Goal: Check status

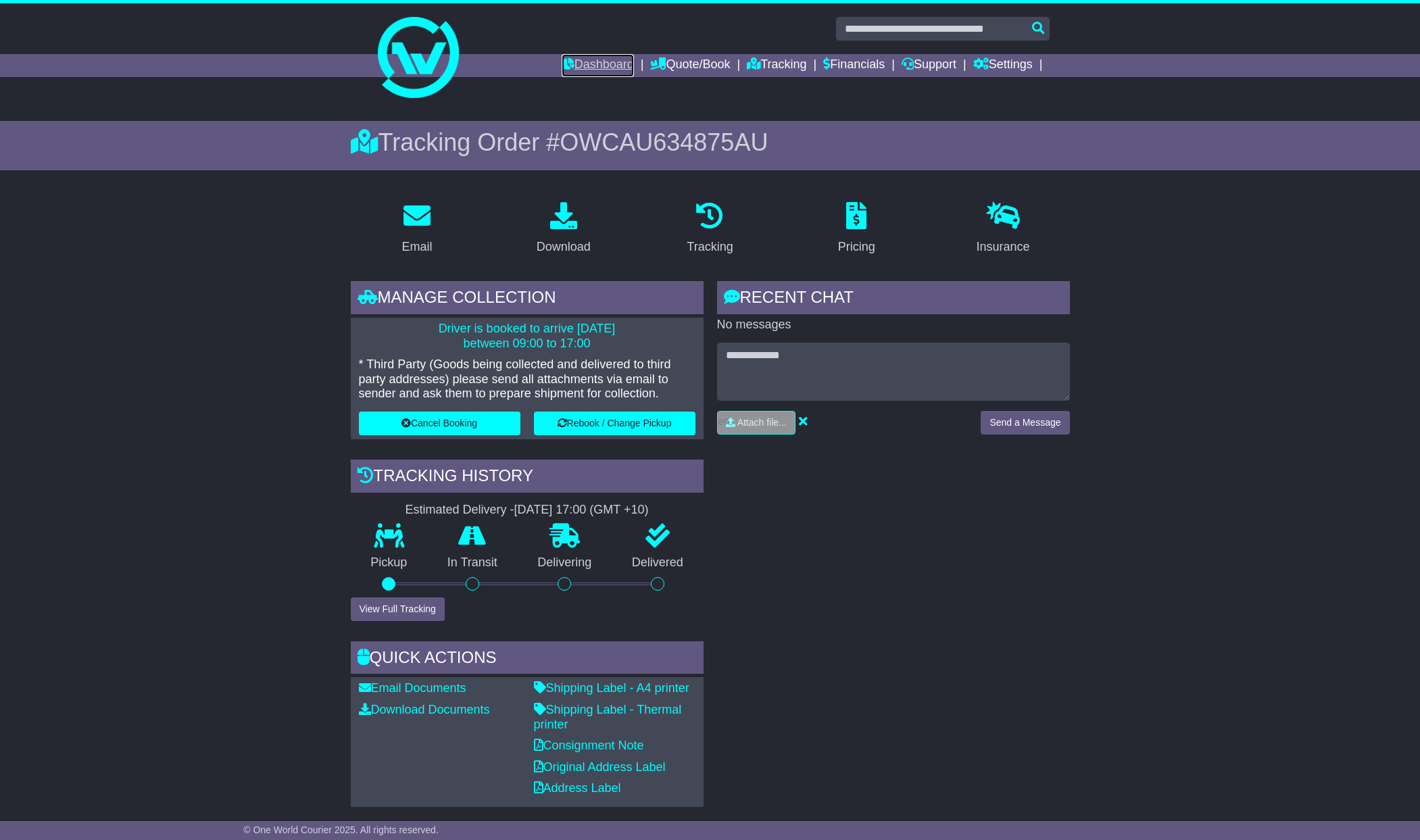
click at [602, 64] on link "Dashboard" at bounding box center [598, 65] width 73 height 23
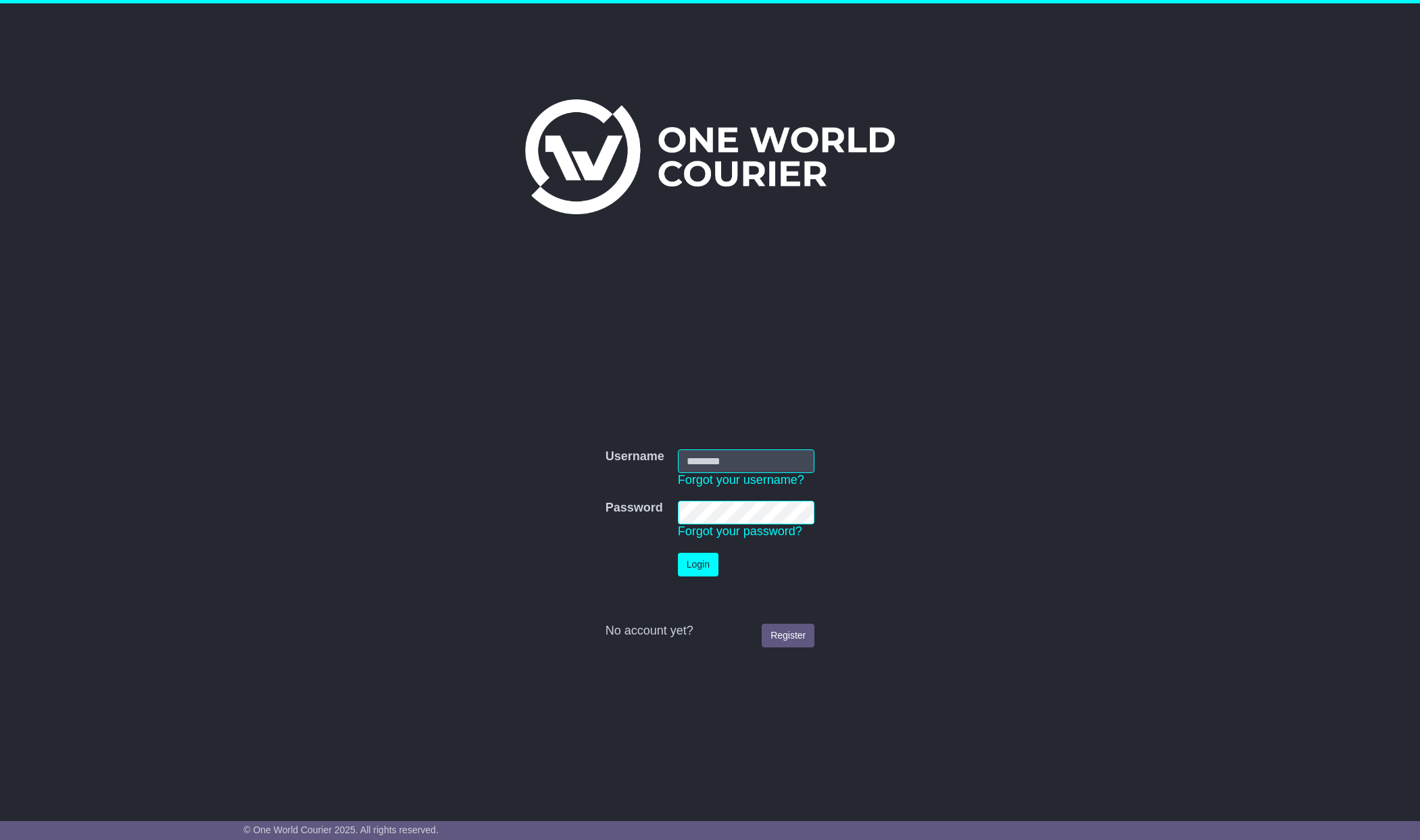
type input "**********"
click at [695, 570] on button "Login" at bounding box center [698, 564] width 41 height 24
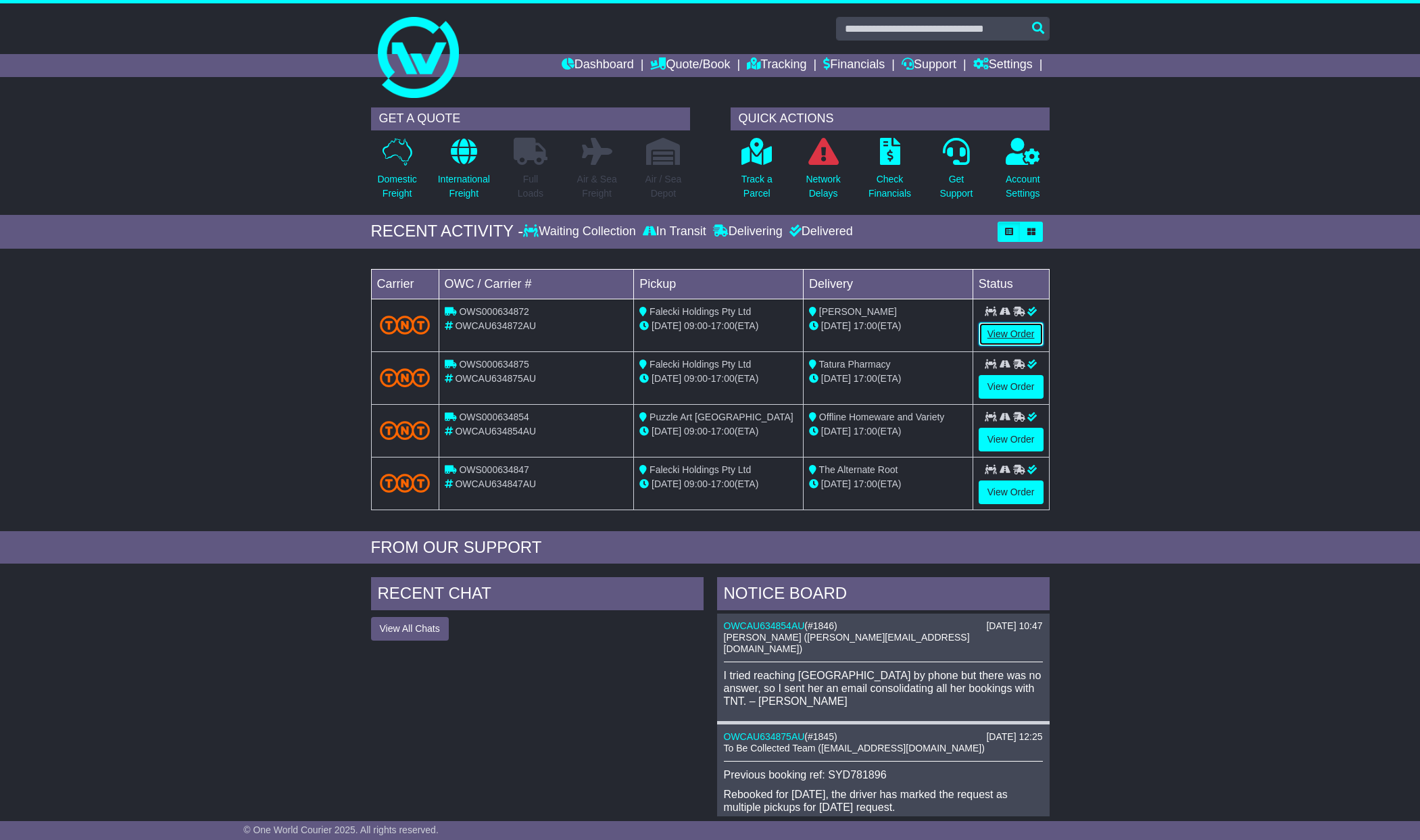
click at [1003, 328] on link "View Order" at bounding box center [1011, 334] width 65 height 24
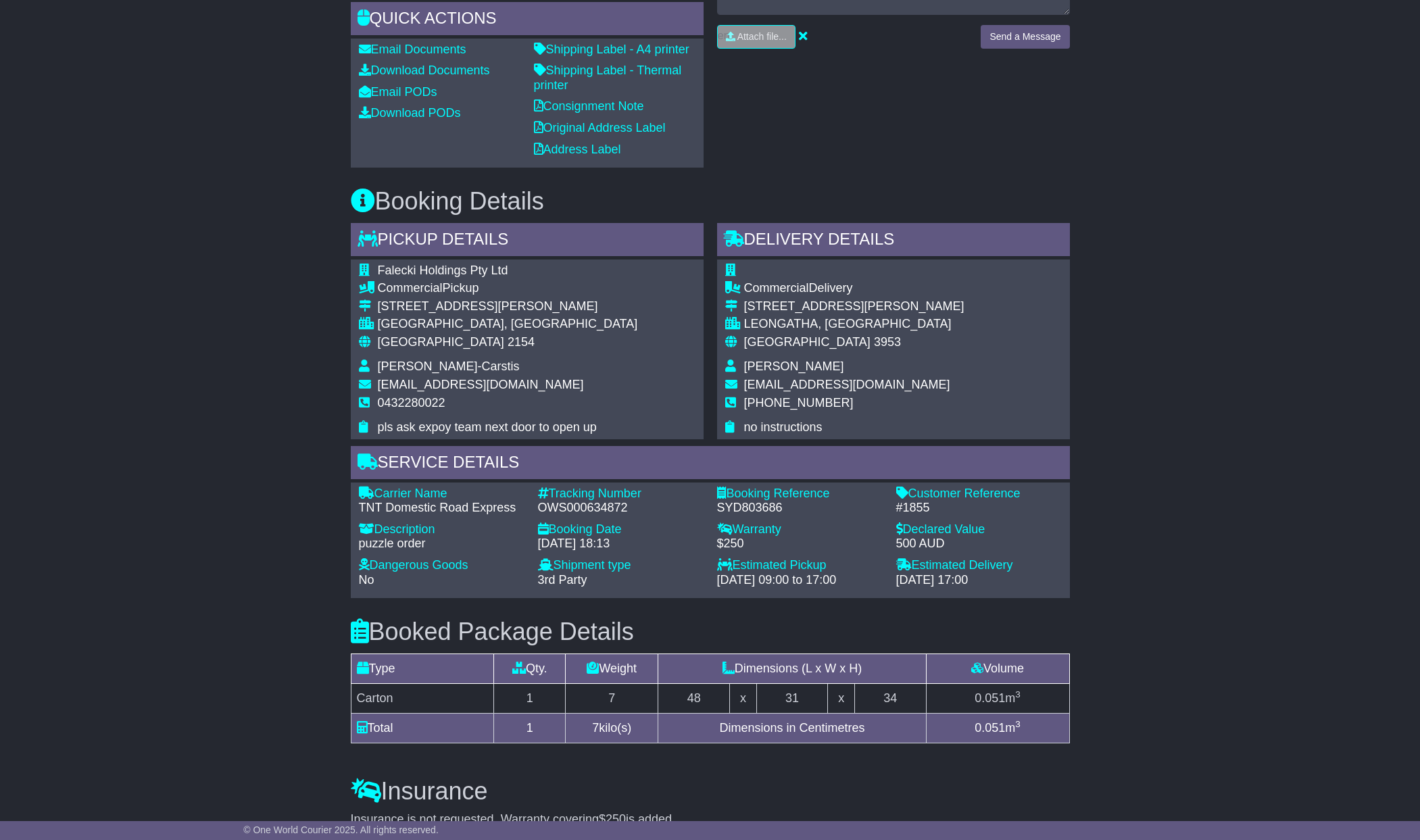
scroll to position [561, 0]
drag, startPoint x: 540, startPoint y: 557, endPoint x: 625, endPoint y: 554, distance: 85.1
click at [625, 514] on div "OWS000634872" at bounding box center [620, 507] width 165 height 15
copy div "OWS000634872"
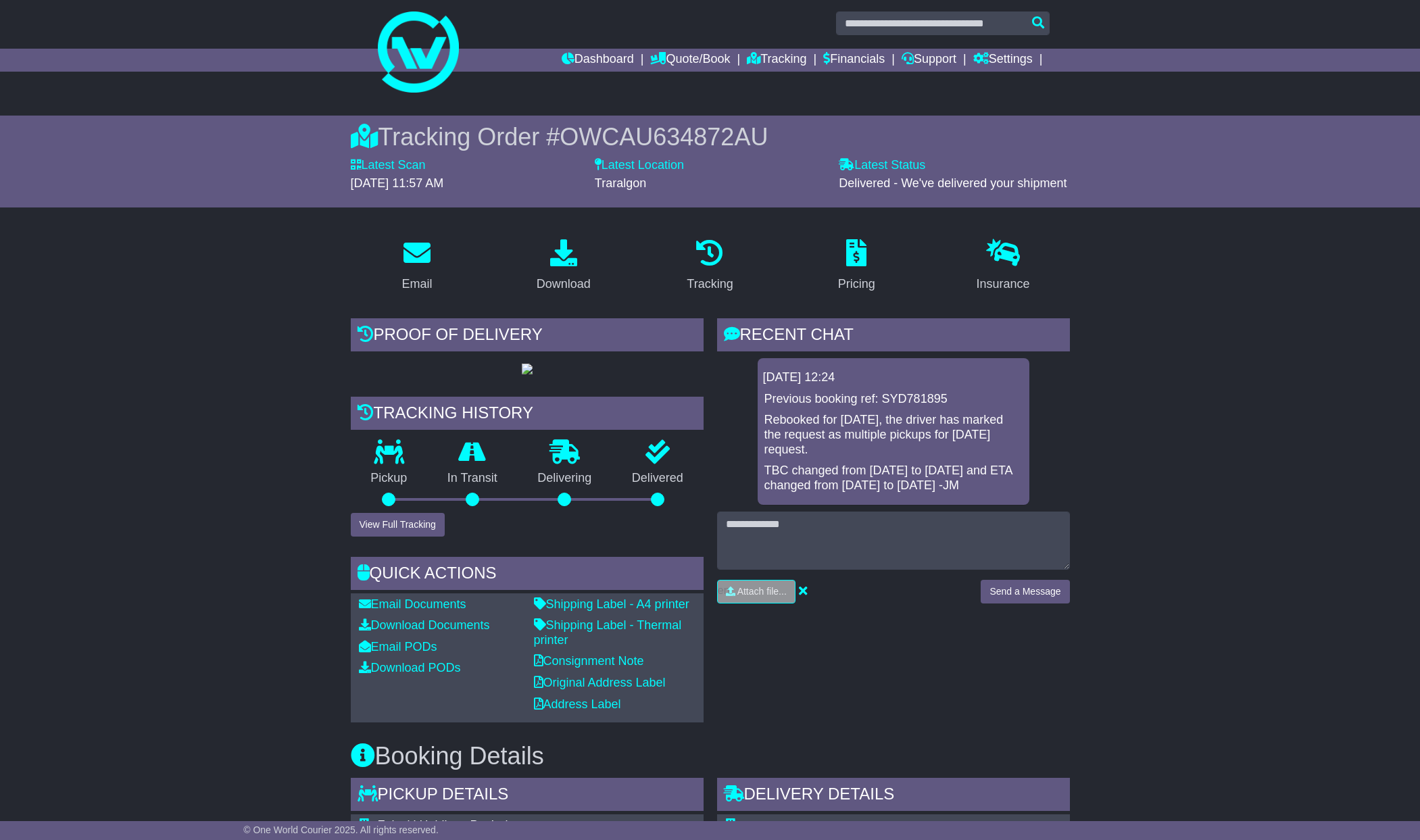
scroll to position [0, 0]
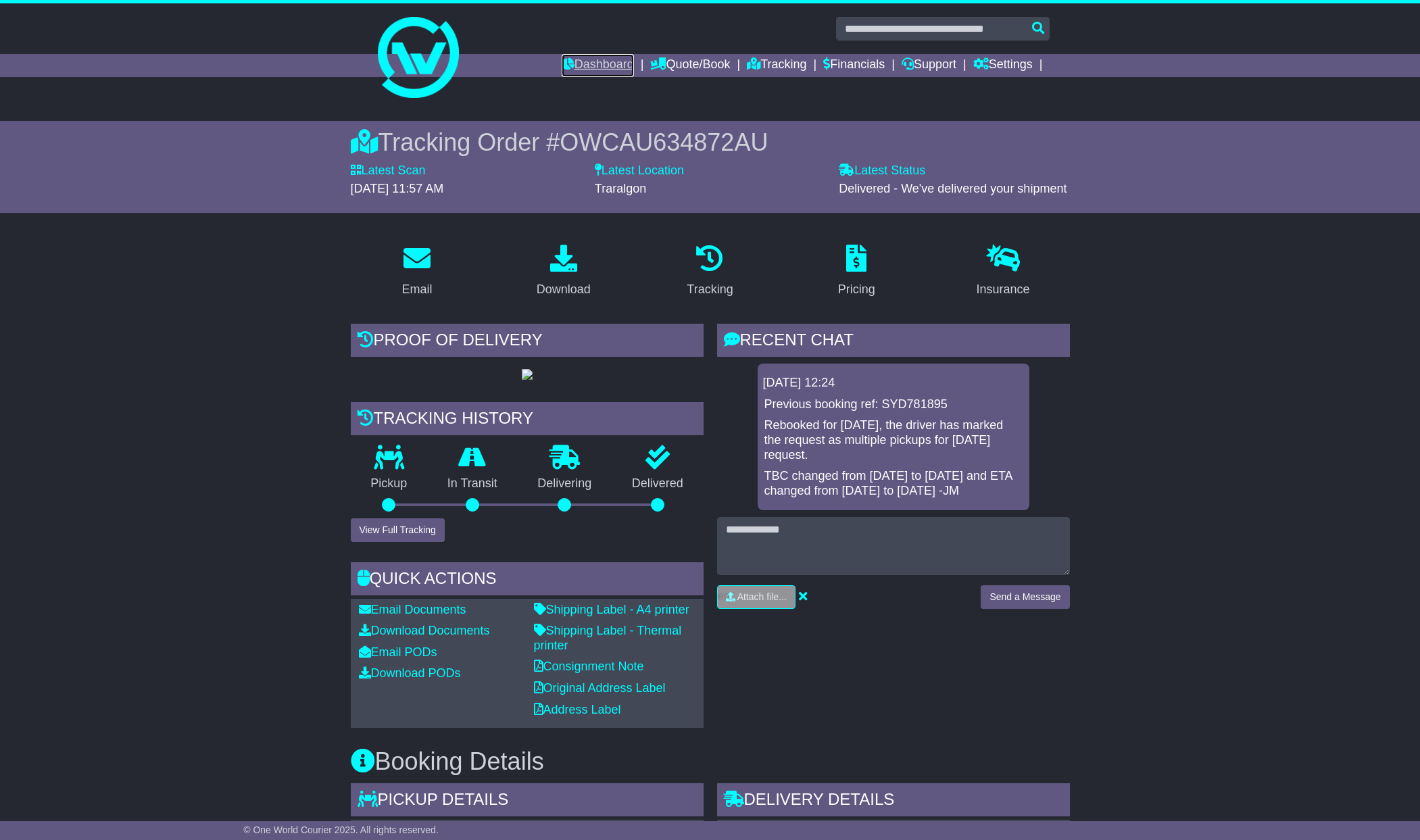
click at [586, 60] on link "Dashboard" at bounding box center [598, 65] width 73 height 23
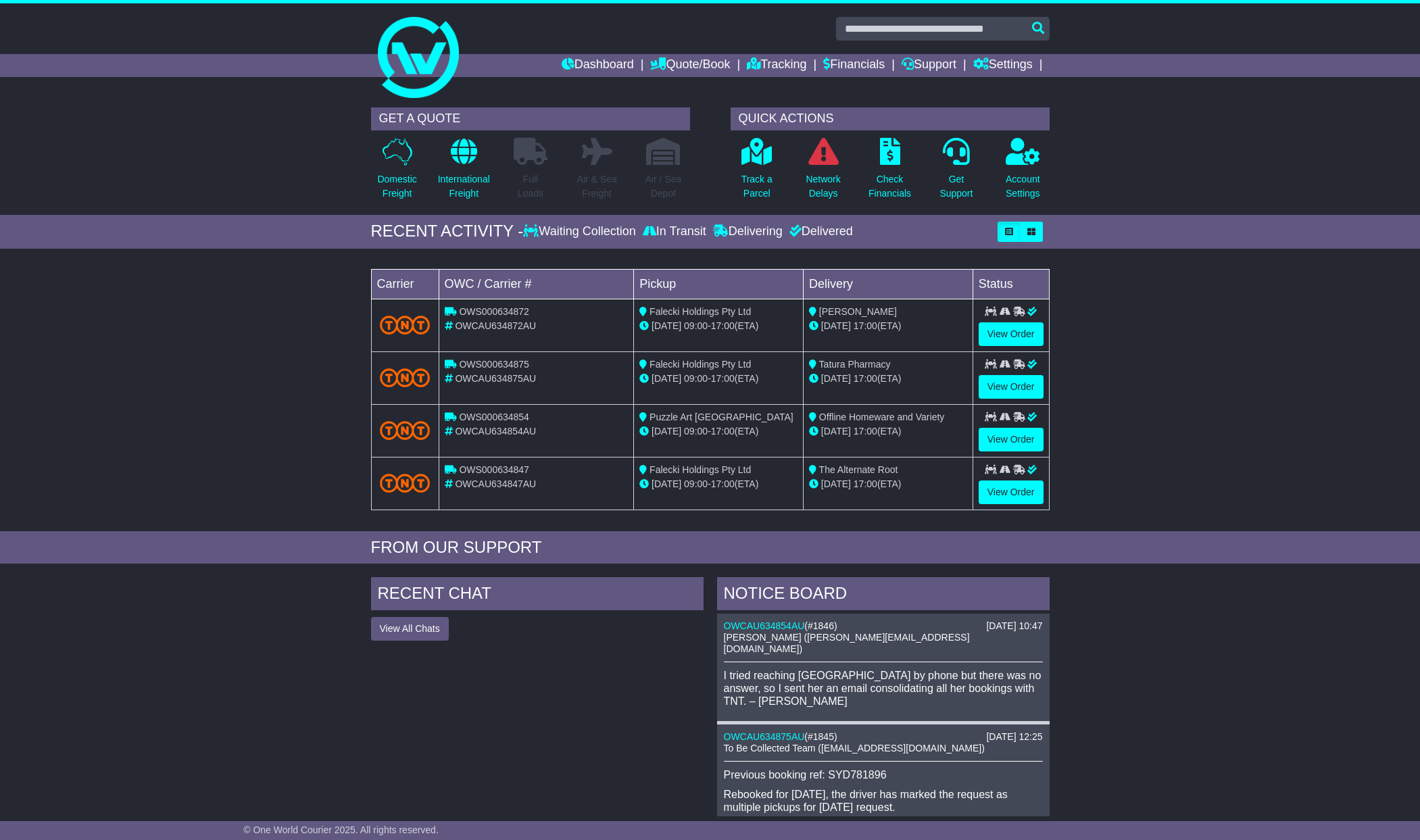
click at [803, 231] on div "Delivered" at bounding box center [820, 232] width 67 height 15
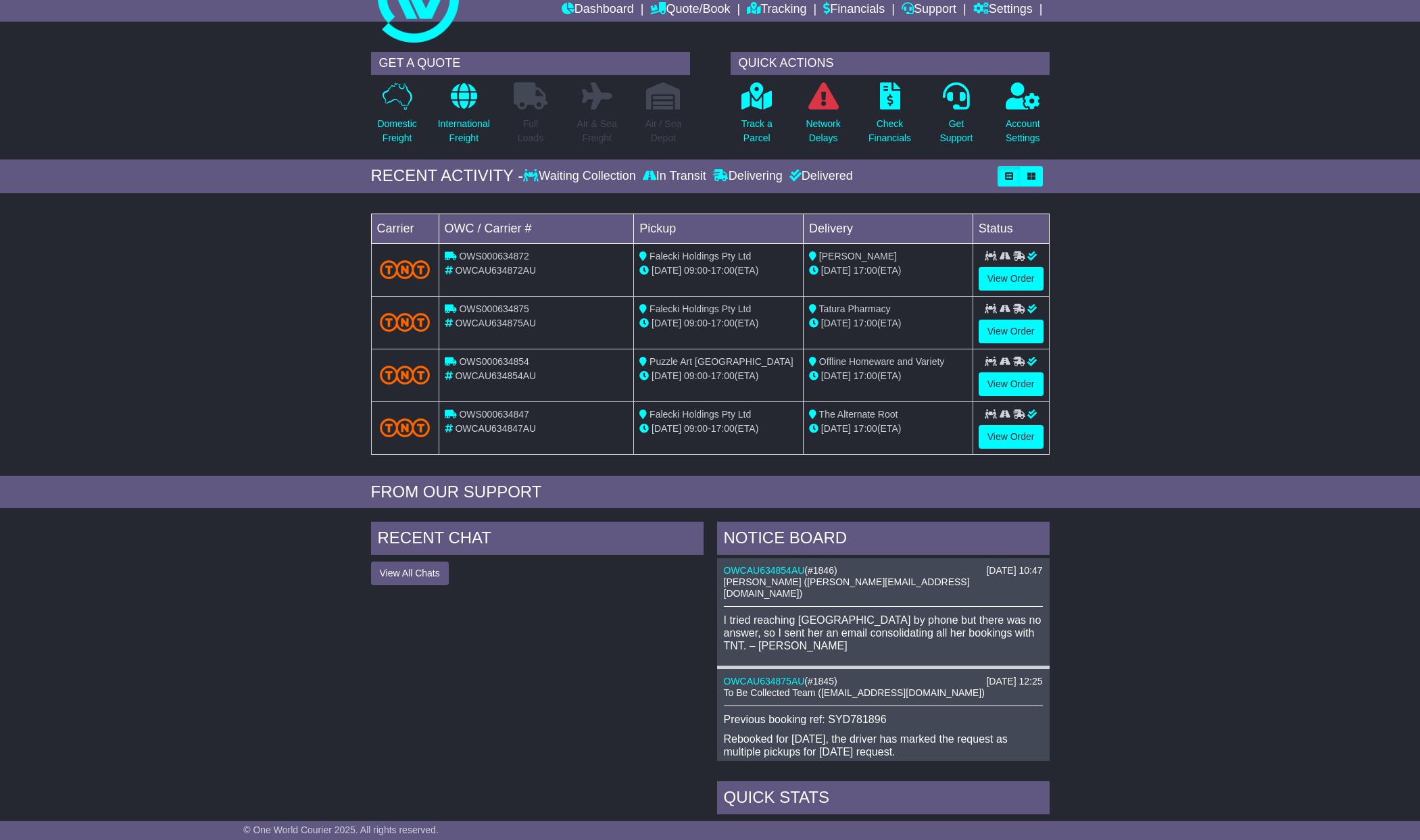
scroll to position [57, 0]
click at [888, 122] on p "Check Financials" at bounding box center [890, 129] width 43 height 28
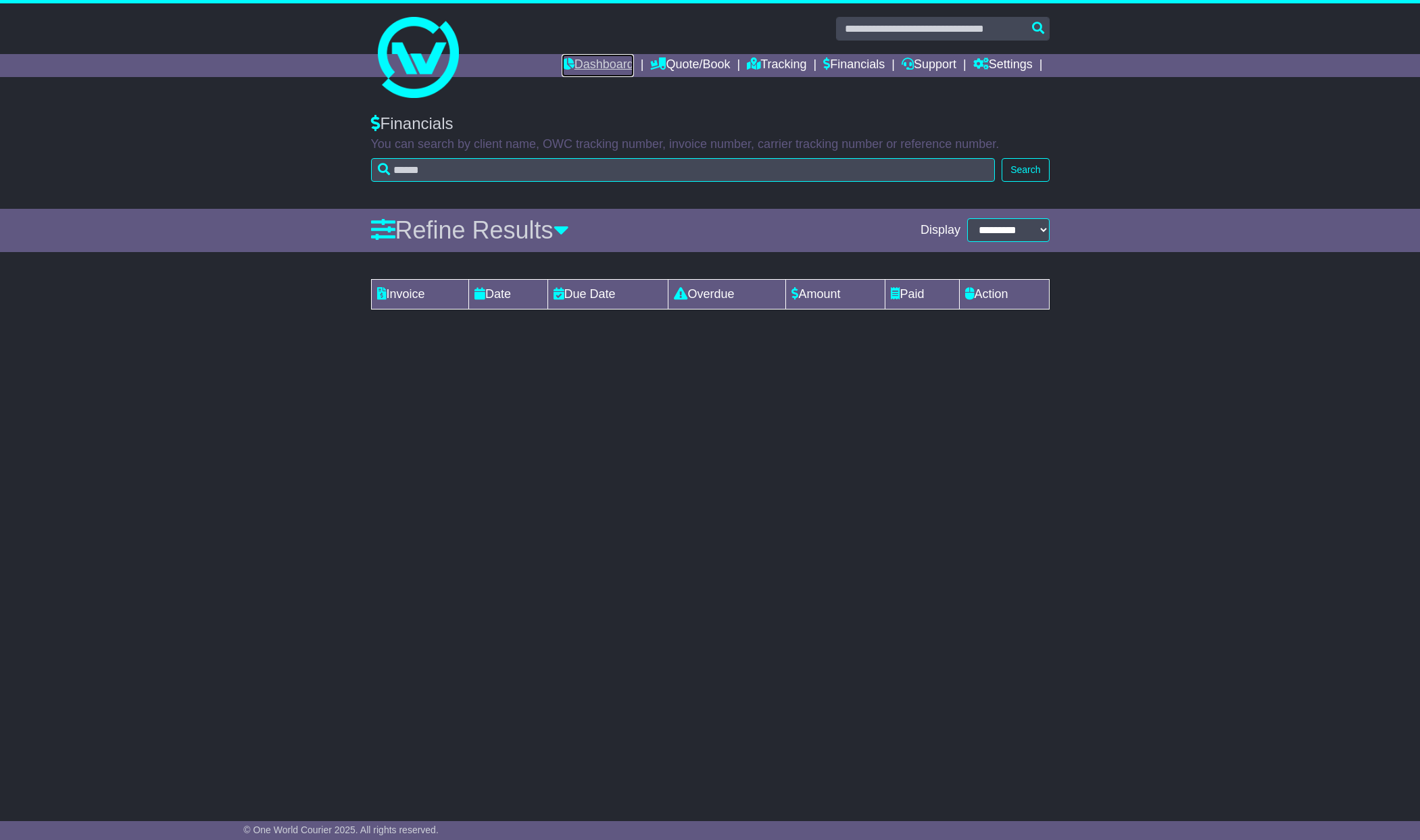
click at [604, 67] on link "Dashboard" at bounding box center [598, 65] width 73 height 23
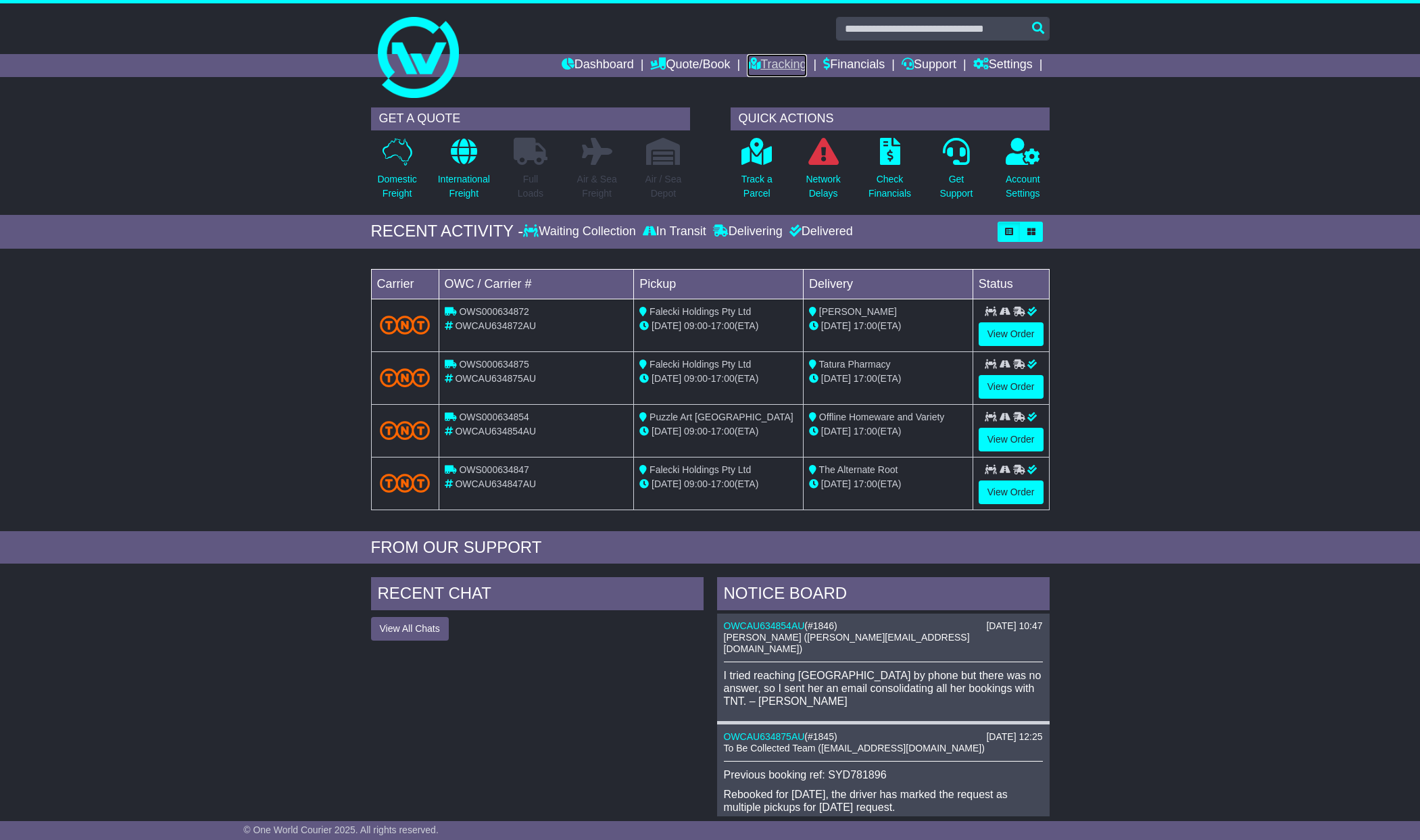
click at [777, 64] on link "Tracking" at bounding box center [777, 65] width 59 height 23
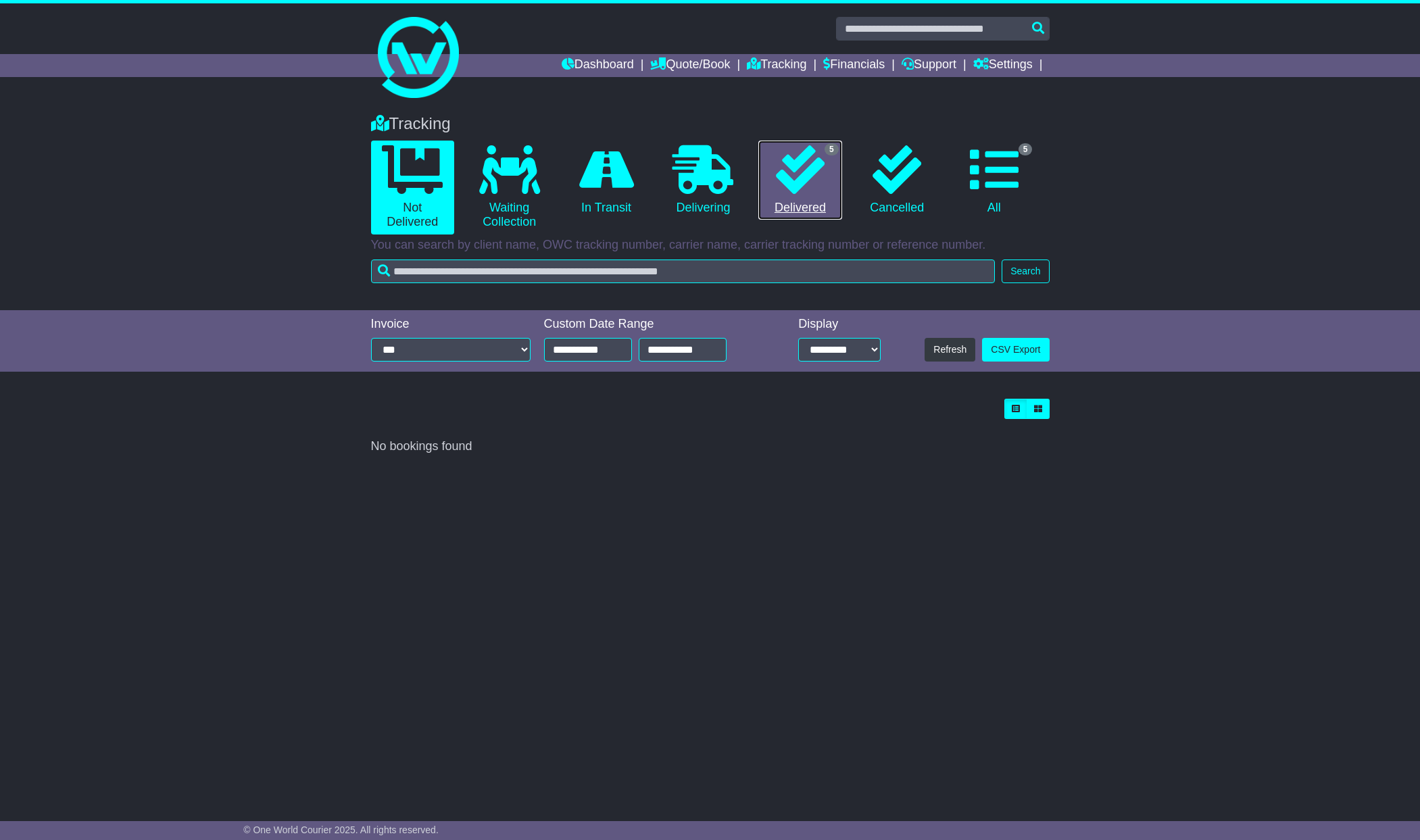
click at [800, 178] on icon at bounding box center [800, 169] width 48 height 48
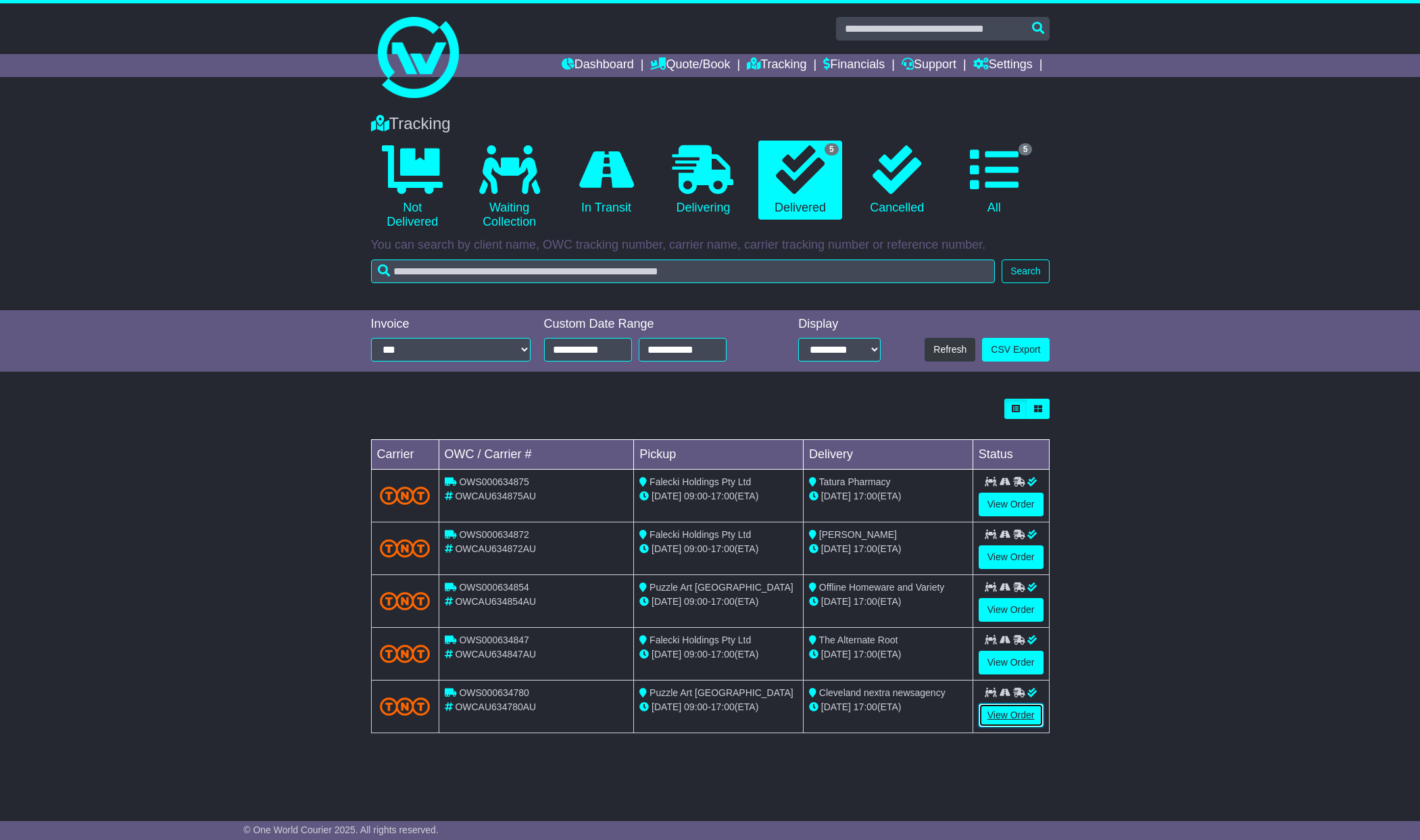
click at [1008, 714] on link "View Order" at bounding box center [1011, 715] width 65 height 24
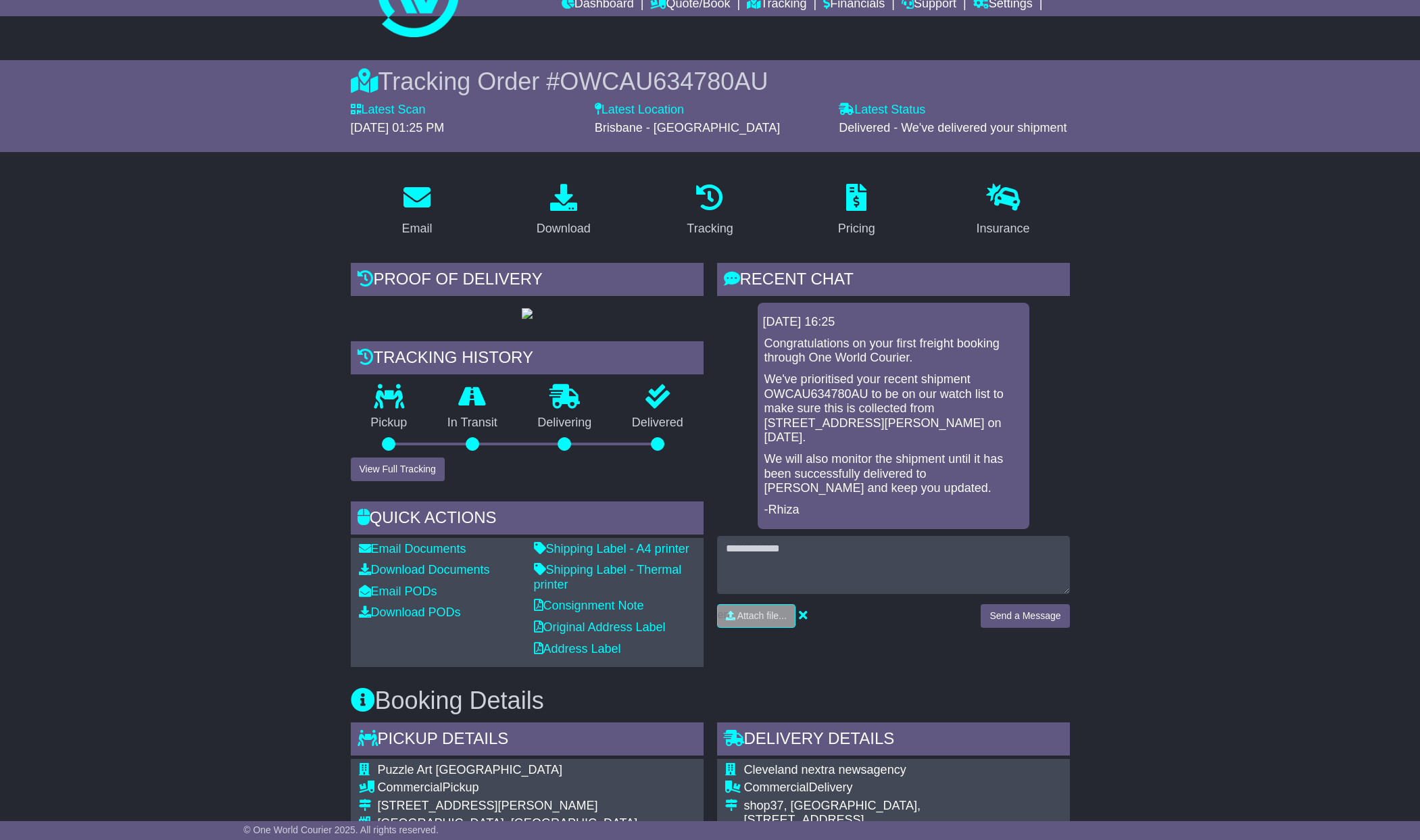
scroll to position [53, 0]
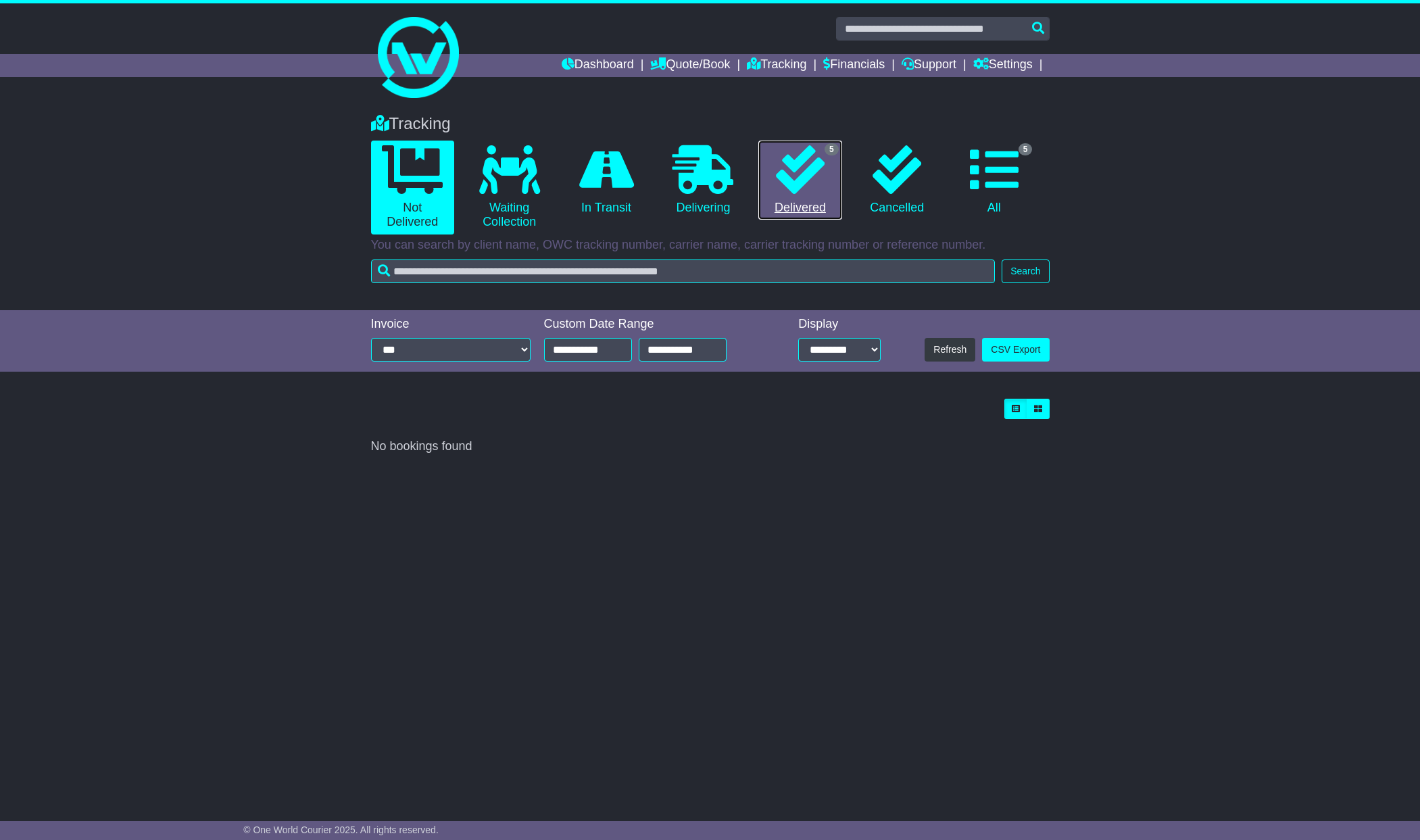
click at [797, 197] on link "5 Delivered" at bounding box center [800, 180] width 83 height 80
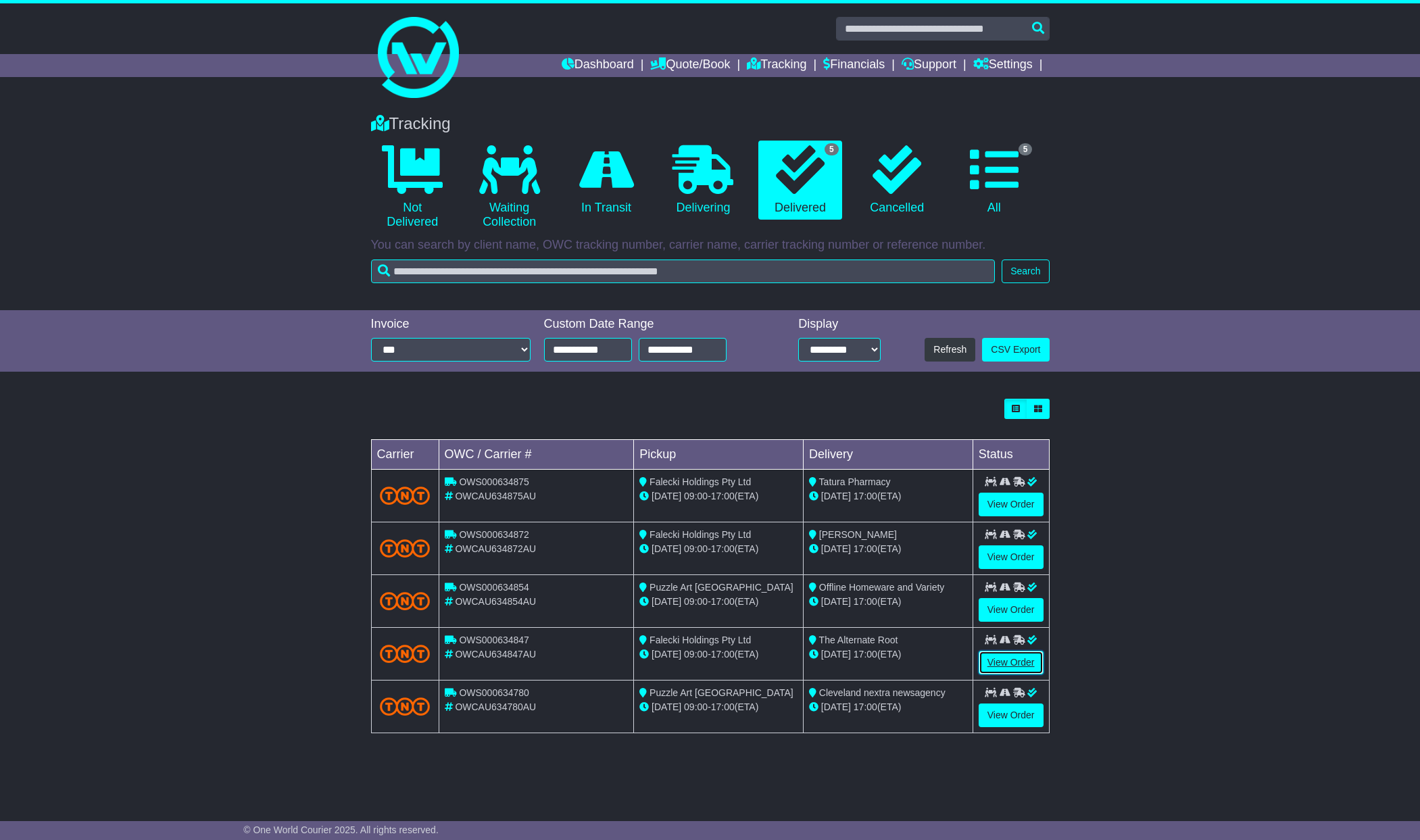
click at [1005, 665] on link "View Order" at bounding box center [1011, 662] width 65 height 24
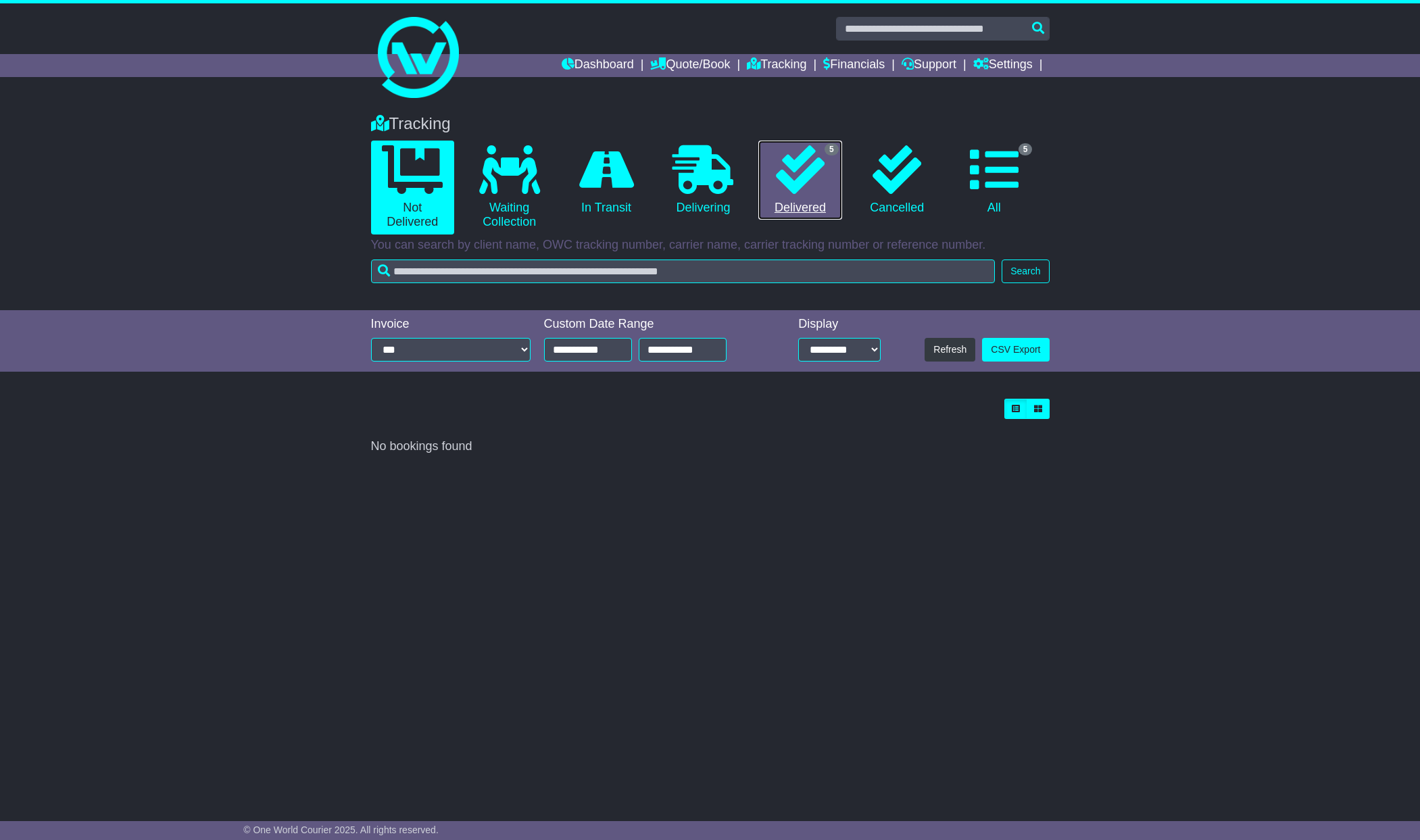
click at [803, 172] on icon at bounding box center [800, 169] width 48 height 48
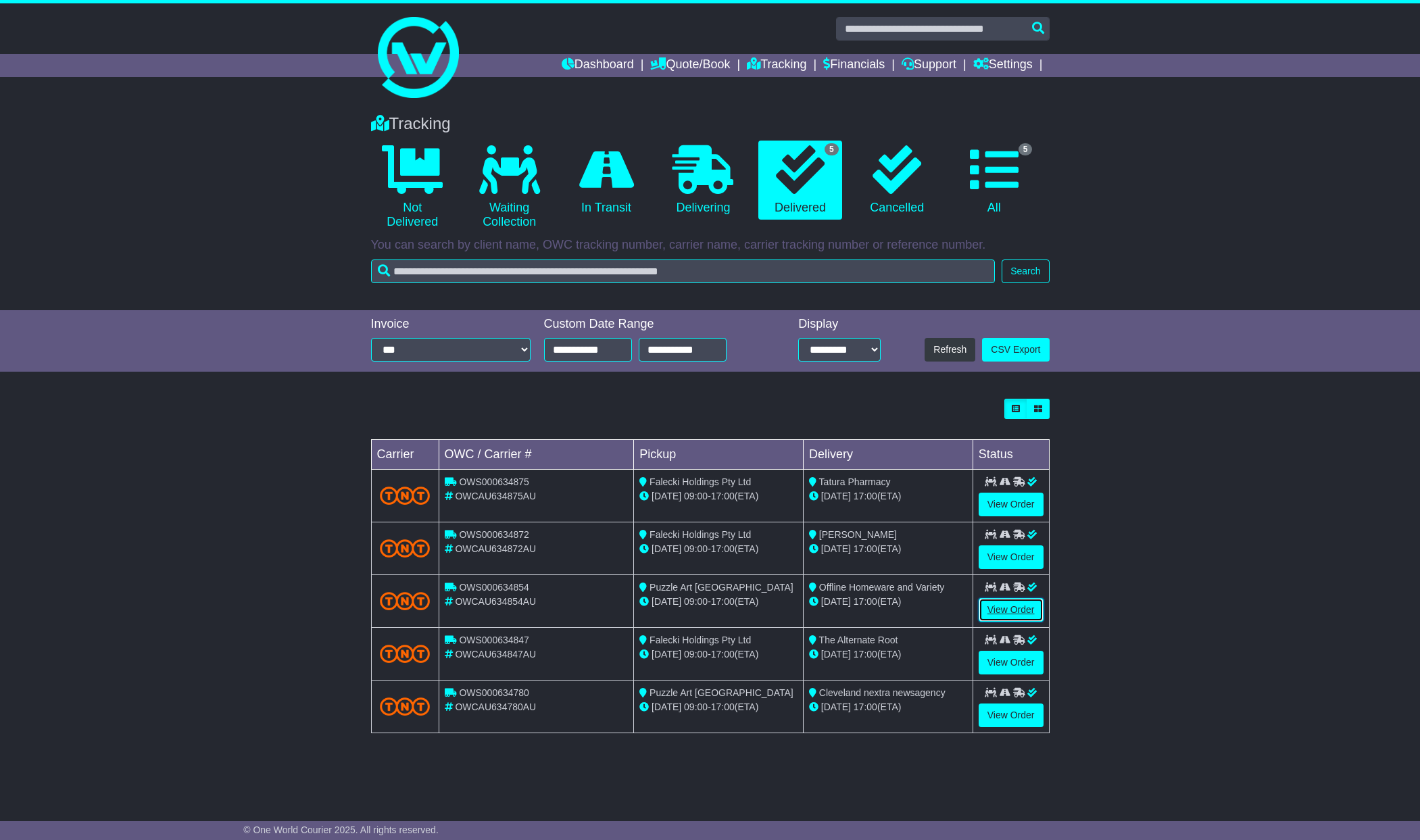
click at [1001, 613] on link "View Order" at bounding box center [1011, 610] width 65 height 24
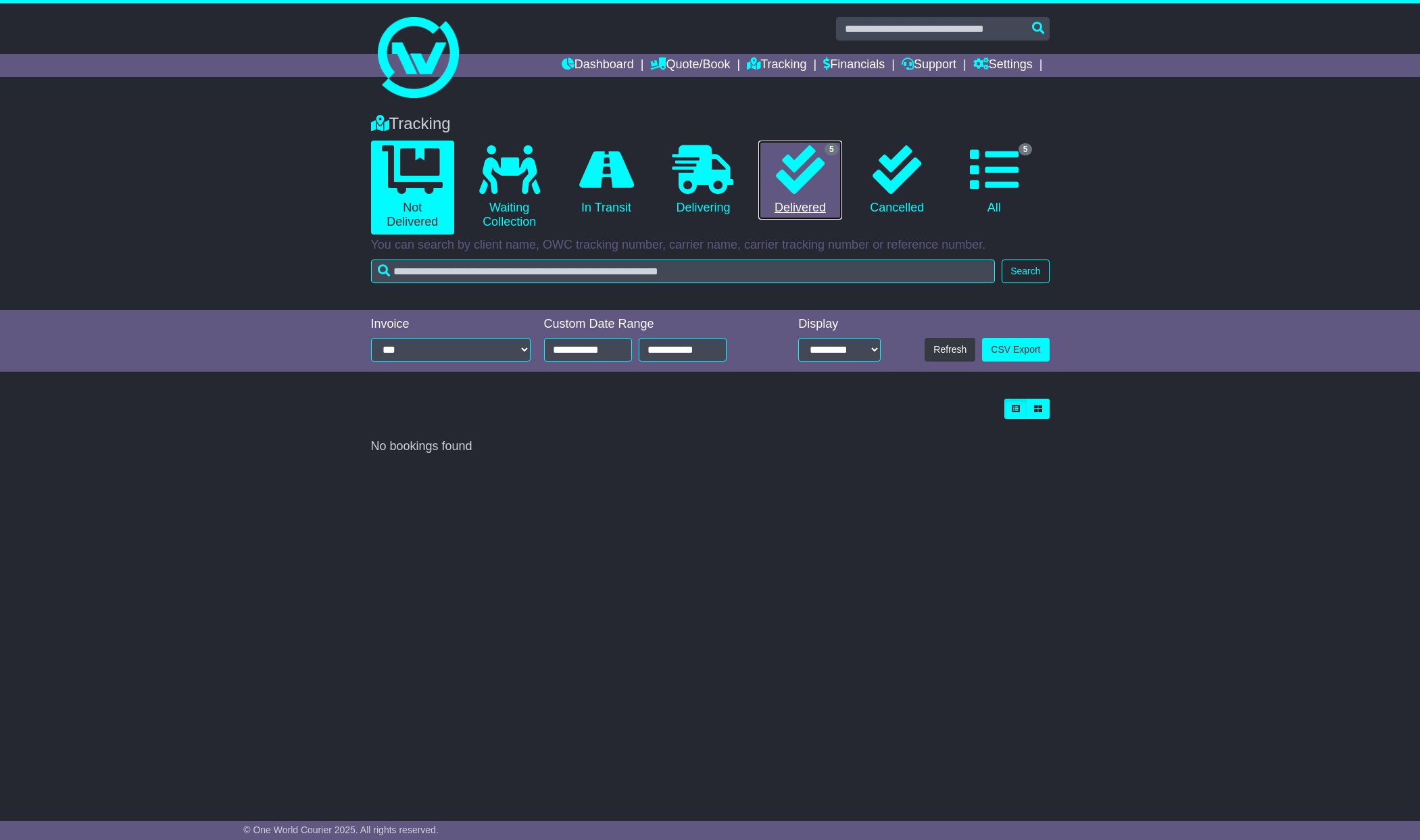
click at [799, 189] on icon at bounding box center [800, 169] width 48 height 48
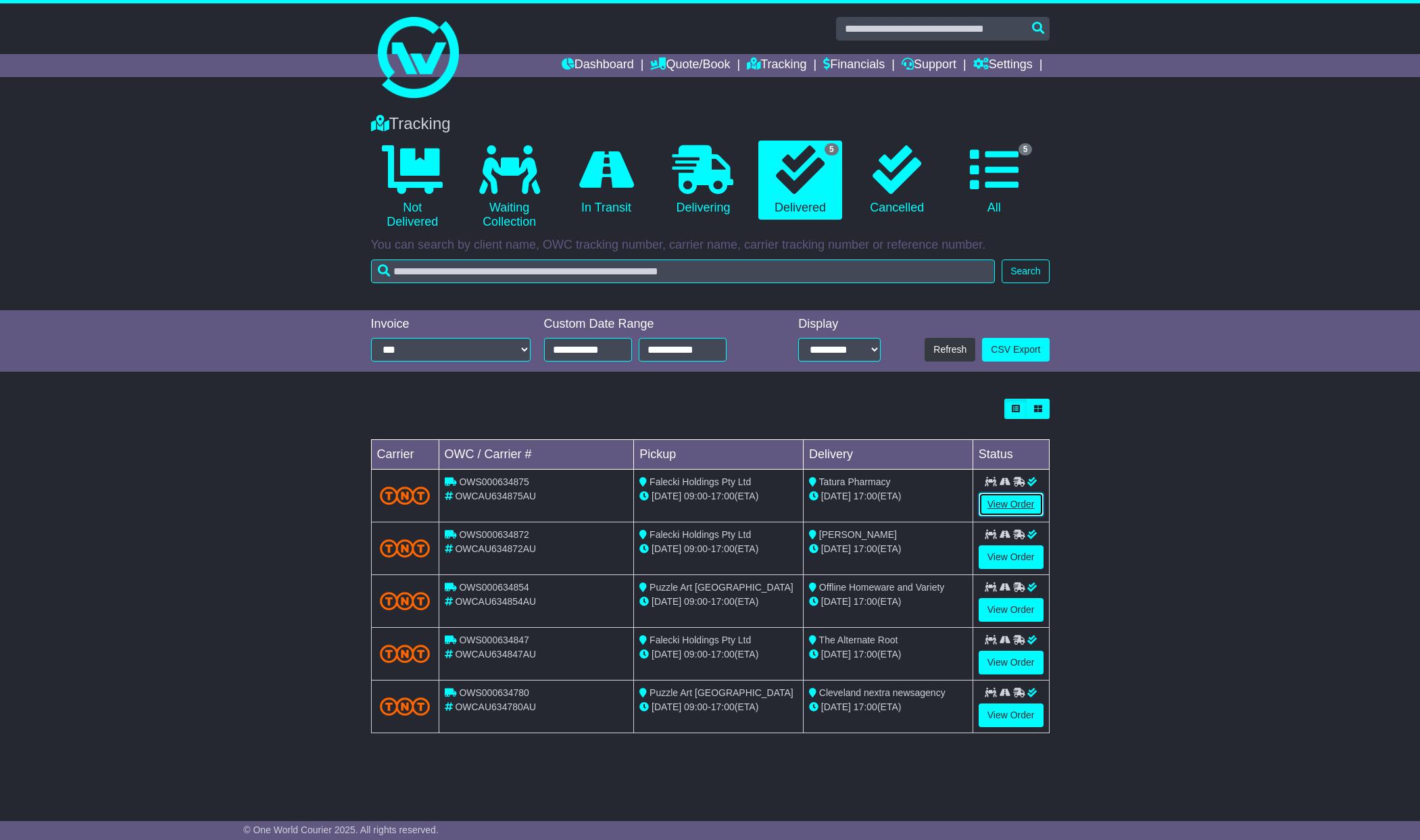
click at [1012, 501] on link "View Order" at bounding box center [1011, 505] width 65 height 24
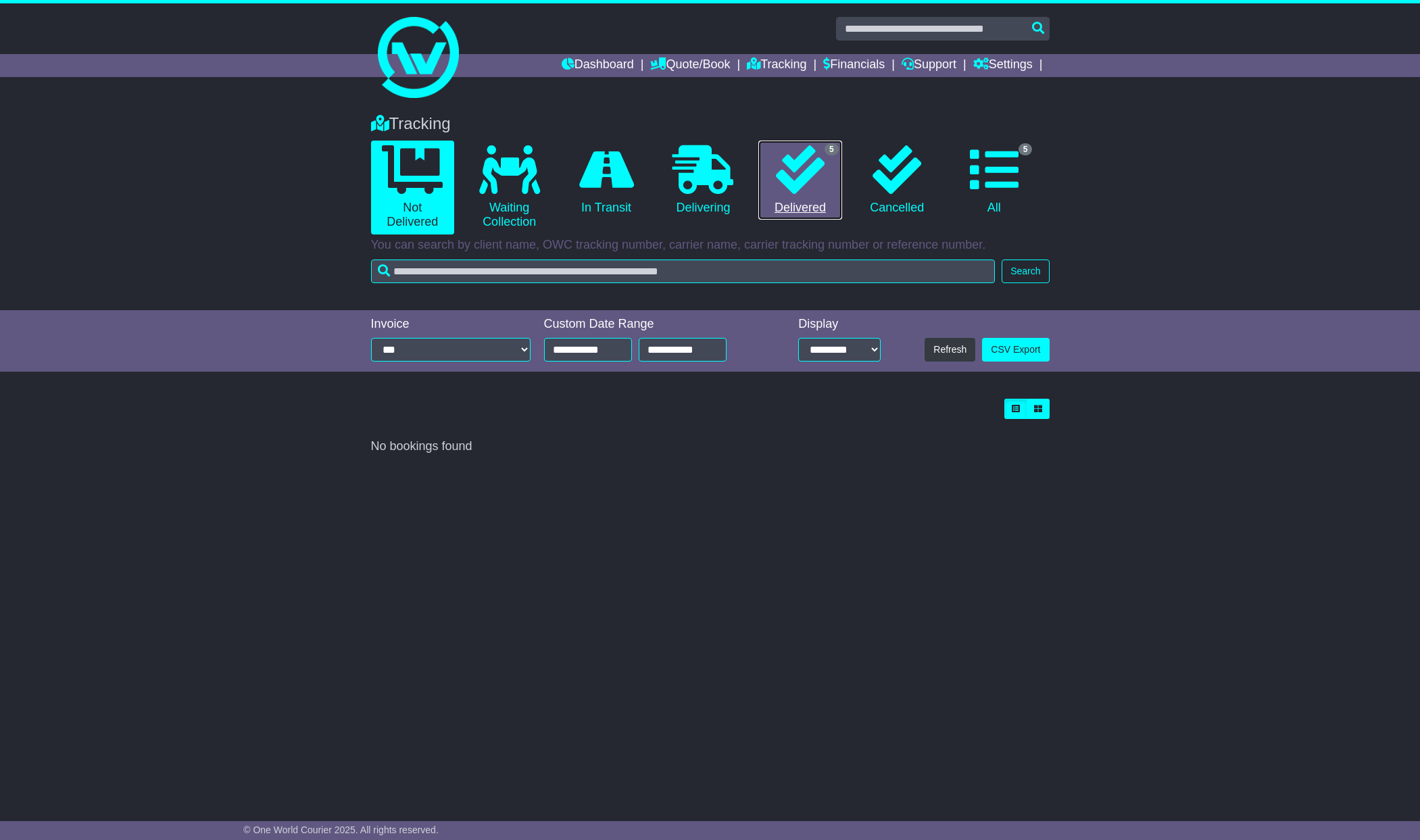
click at [786, 168] on icon at bounding box center [800, 169] width 48 height 48
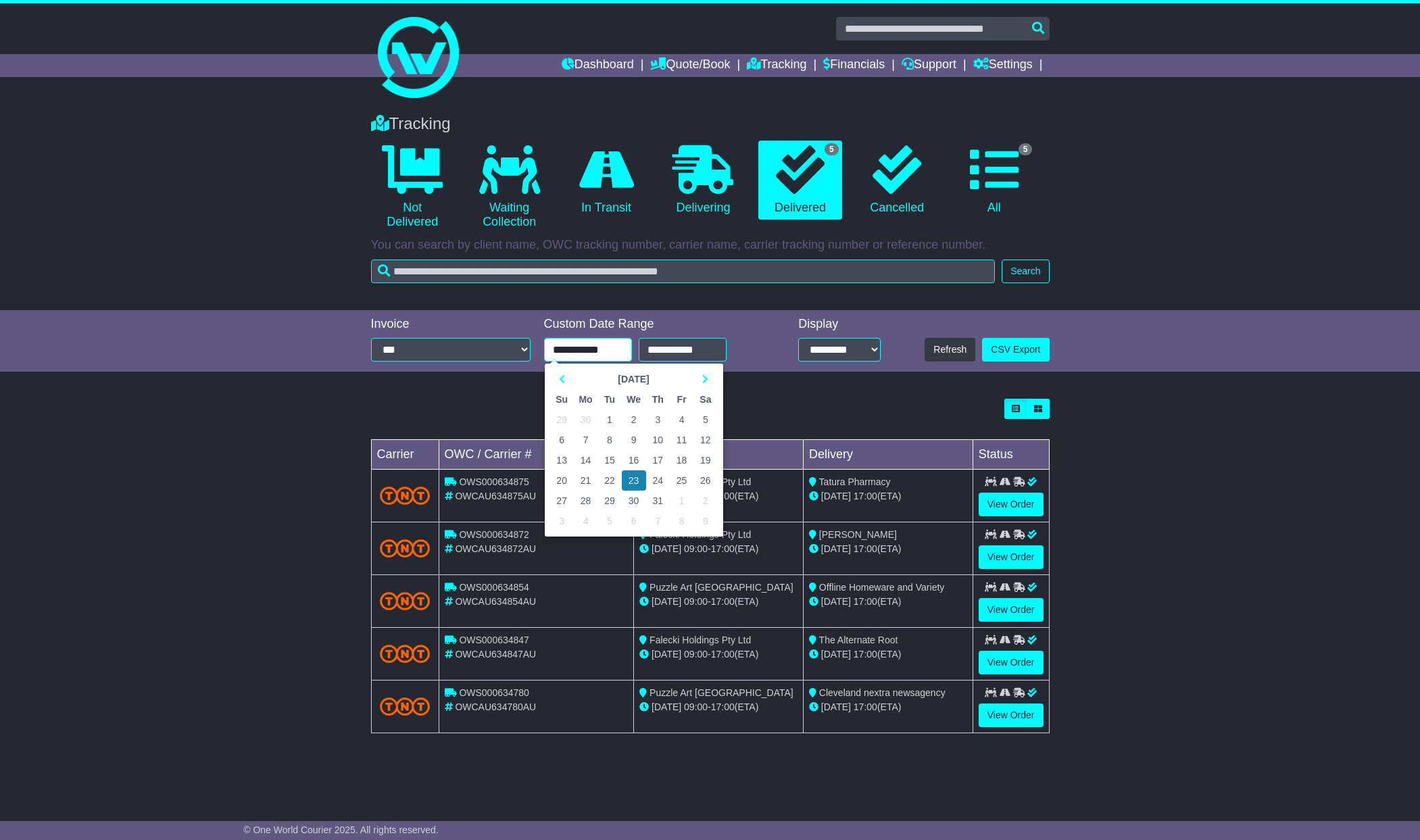
click at [571, 349] on input "**********" at bounding box center [588, 350] width 88 height 24
click at [679, 457] on td "18" at bounding box center [682, 460] width 24 height 20
type input "**********"
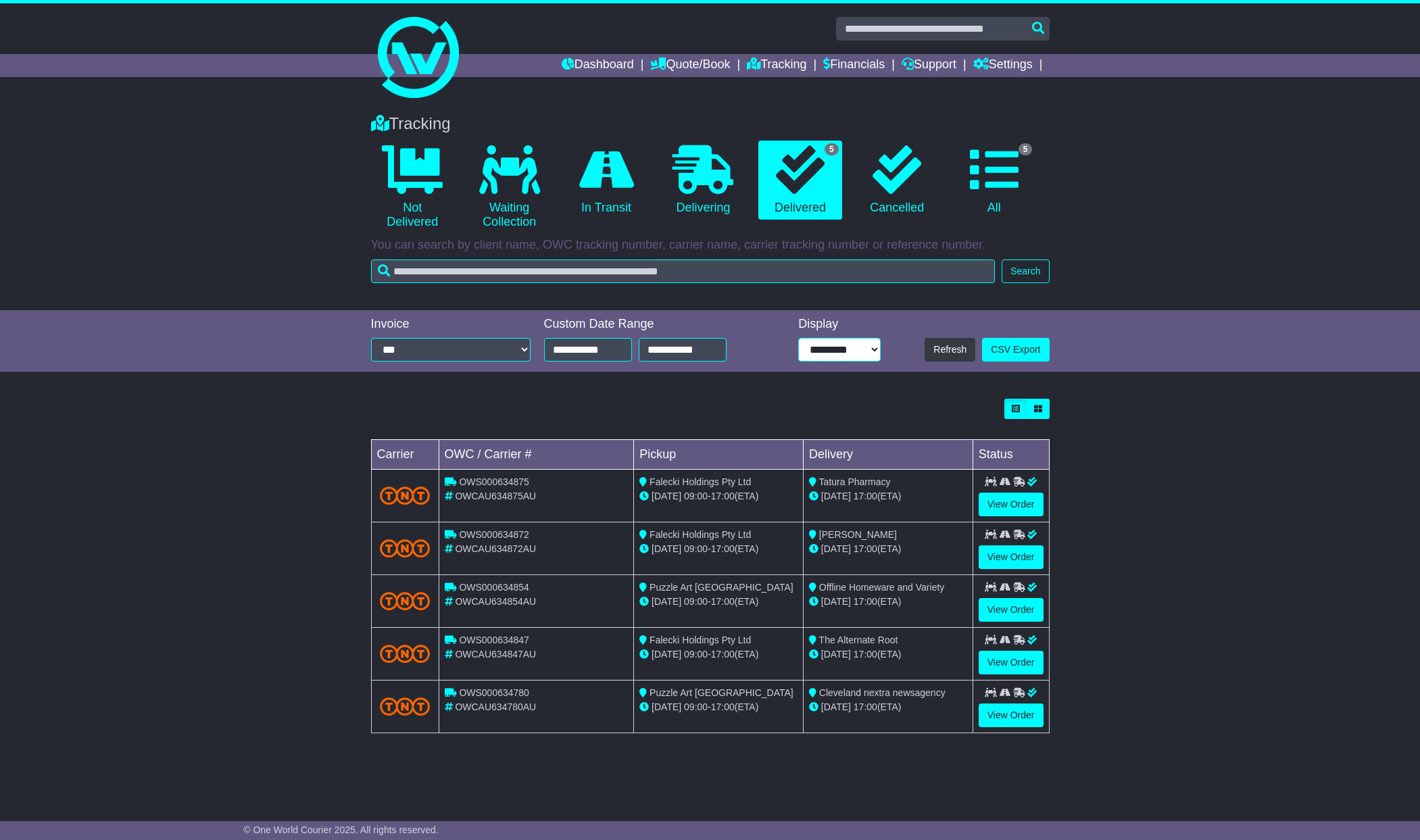
click at [840, 352] on select "**********" at bounding box center [839, 350] width 82 height 24
click at [950, 348] on button "Refresh" at bounding box center [950, 350] width 50 height 24
drag, startPoint x: 457, startPoint y: 494, endPoint x: 543, endPoint y: 493, distance: 86.0
click at [544, 493] on div "OWCAU634875AU" at bounding box center [537, 496] width 184 height 15
copy span "OWCAU634875AU"
